Goal: Task Accomplishment & Management: Use online tool/utility

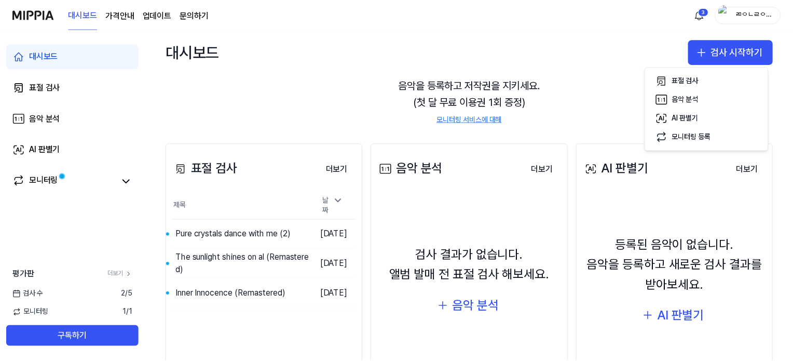
scroll to position [104, 0]
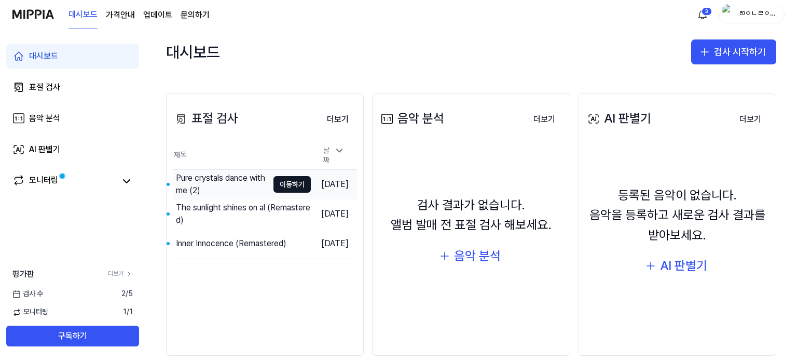
click at [225, 177] on div "Pure crystals dance with me (2)" at bounding box center [222, 184] width 92 height 25
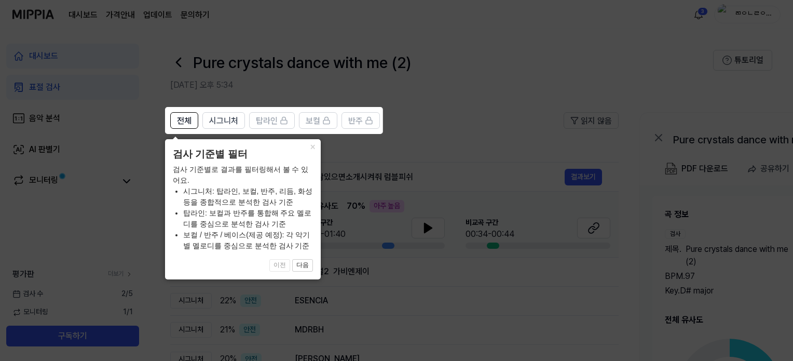
click at [429, 111] on icon at bounding box center [398, 180] width 797 height 361
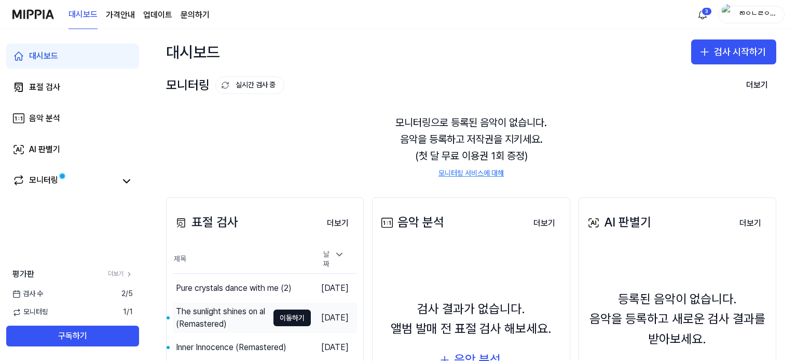
click at [230, 318] on div "The sunlight shines on al (Remastered)" at bounding box center [222, 317] width 92 height 25
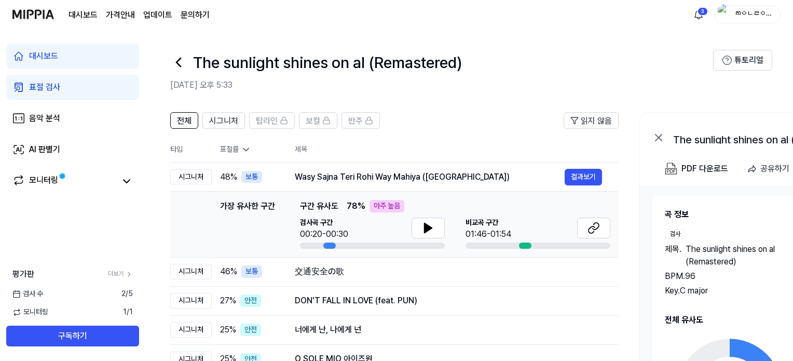
click at [392, 46] on header "The sunlight shines on al (Remastered) [DATE] 오후 5:33 튜토리얼" at bounding box center [469, 65] width 648 height 73
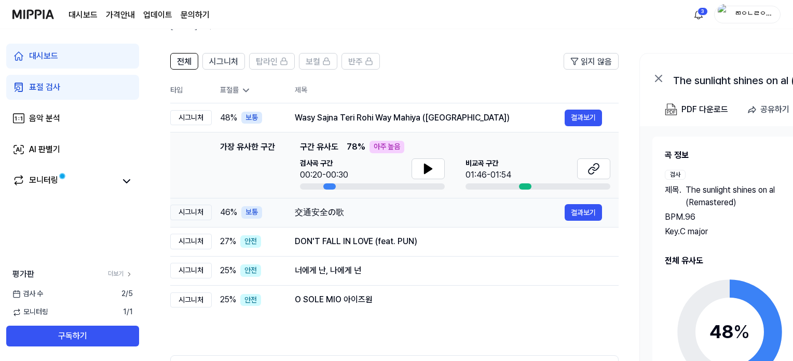
scroll to position [58, 0]
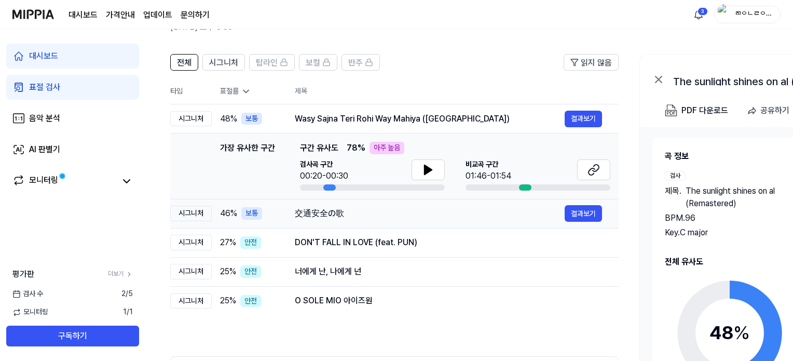
click at [325, 215] on div "交通安全の歌" at bounding box center [430, 213] width 270 height 12
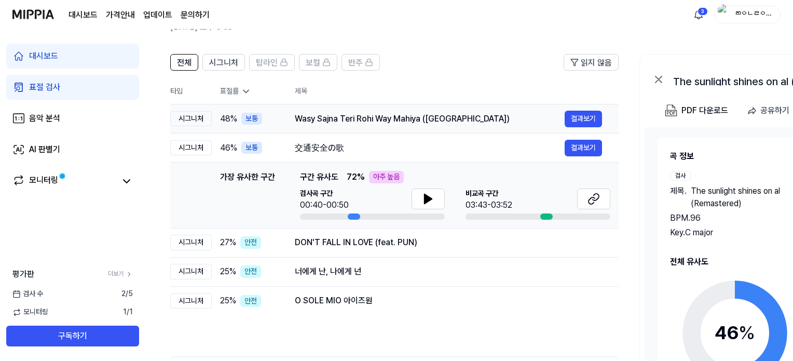
click at [368, 121] on div "Wasy Sajna Teri Rohi Way Mahiya ([GEOGRAPHIC_DATA])" at bounding box center [430, 119] width 270 height 12
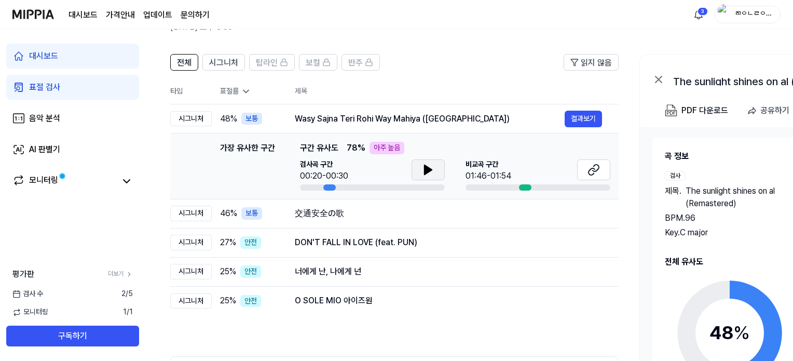
click at [427, 166] on icon at bounding box center [428, 169] width 7 height 9
click at [521, 190] on td "가장 유사한 구간 가장 유사한 구간 구간 유사도 78 % 아주 높음 검사곡 구간 00:26/00:30 [GEOGRAPHIC_DATA] 구간 0…" at bounding box center [394, 166] width 448 height 66
click at [425, 168] on icon at bounding box center [428, 169] width 7 height 9
click at [594, 170] on icon at bounding box center [593, 169] width 12 height 12
click at [320, 219] on div "交通安全の歌 결과보기" at bounding box center [448, 213] width 307 height 17
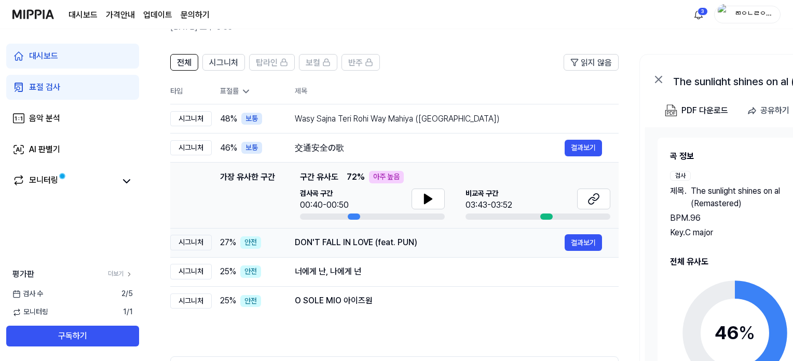
click at [404, 234] on div "DON'T FALL IN LOVE (feat. PUN) 결과보기" at bounding box center [448, 242] width 307 height 17
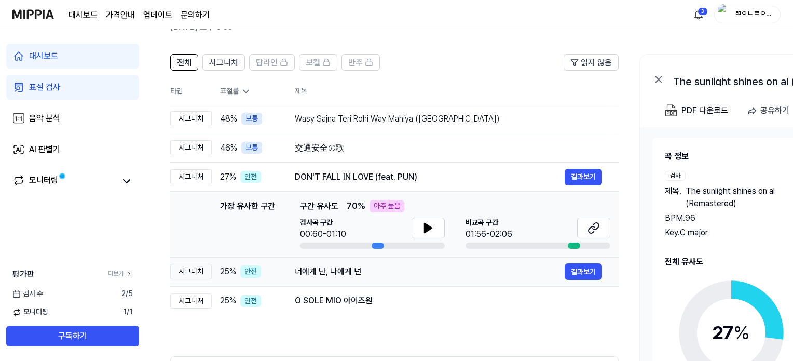
click at [411, 268] on div "너에게 난, 나에게 넌" at bounding box center [430, 271] width 270 height 12
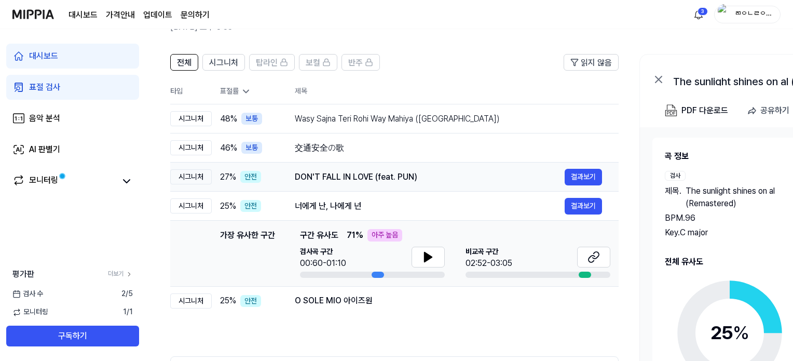
click at [385, 165] on td "DON'T FALL IN LOVE (feat. PUN) 결과보기" at bounding box center [448, 176] width 340 height 29
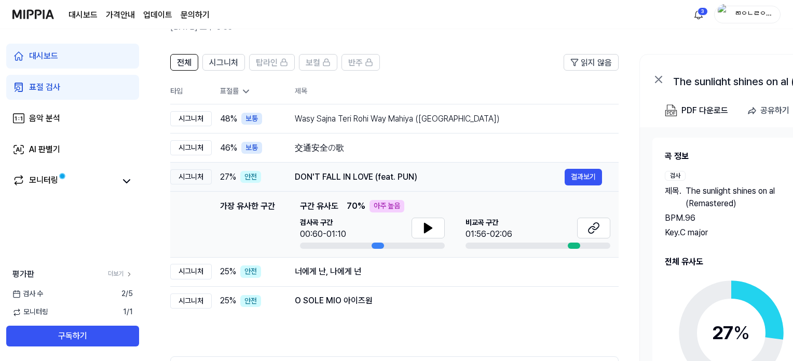
scroll to position [0, 0]
click at [375, 135] on td "交通安全の歌 결과보기" at bounding box center [448, 147] width 340 height 29
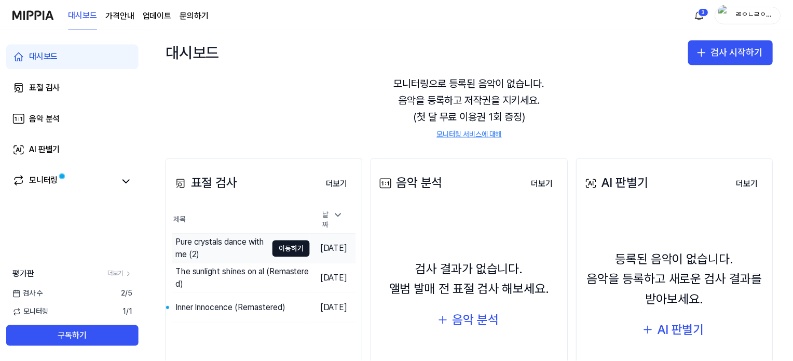
scroll to position [104, 0]
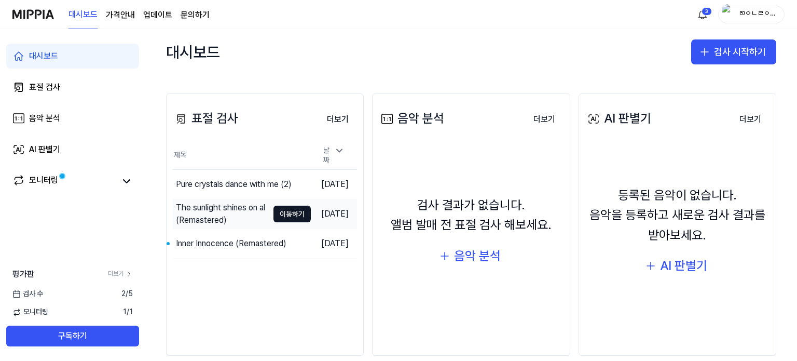
click at [213, 207] on div "The sunlight shines on al (Remastered)" at bounding box center [222, 213] width 92 height 25
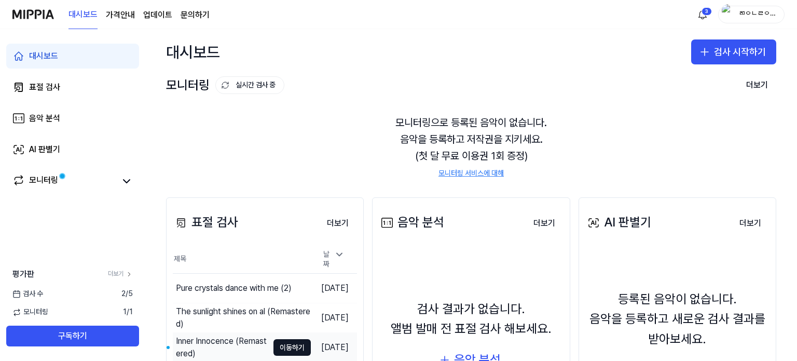
click at [228, 347] on div "Inner Innocence (Remastered)" at bounding box center [222, 347] width 92 height 25
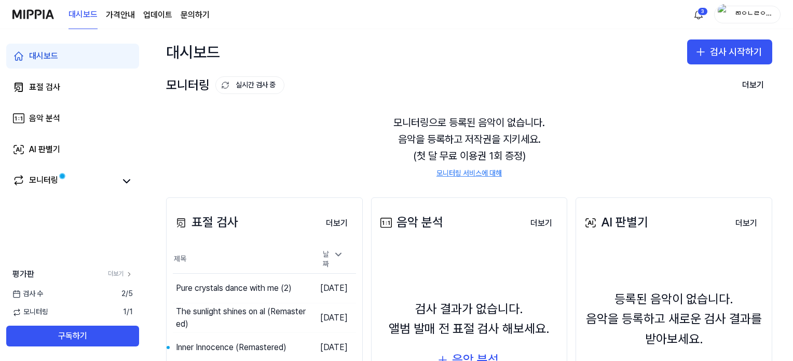
scroll to position [0, 0]
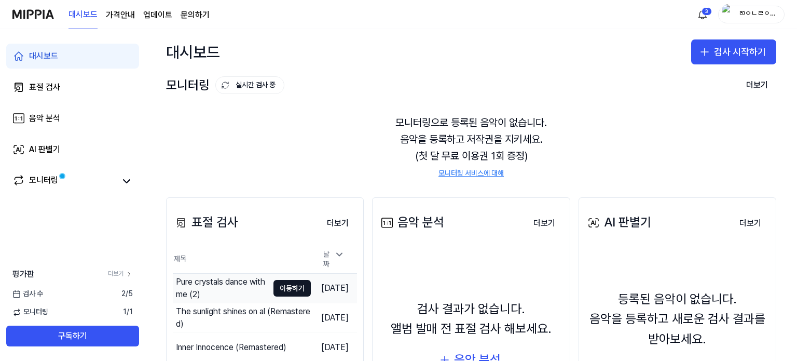
click at [252, 283] on div "Pure crystals dance with me (2)" at bounding box center [222, 288] width 92 height 25
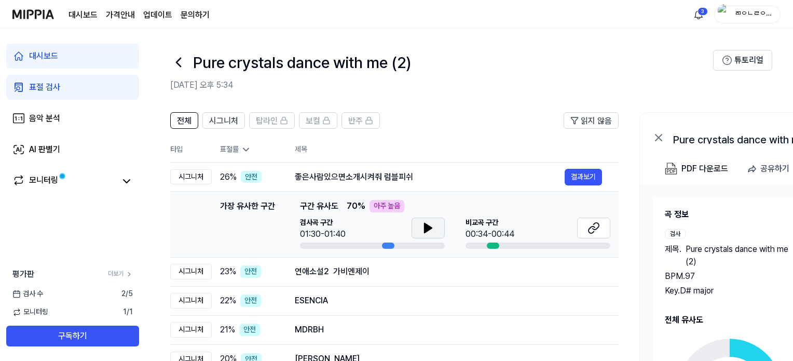
click at [423, 228] on icon at bounding box center [428, 228] width 12 height 12
click at [598, 228] on icon at bounding box center [593, 228] width 12 height 12
click at [421, 234] on button at bounding box center [428, 227] width 33 height 21
